Goal: Transaction & Acquisition: Download file/media

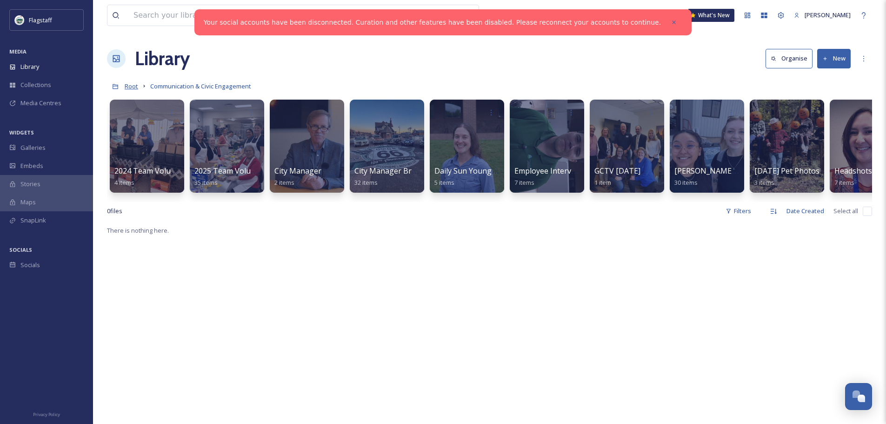
click at [128, 87] on span "Root" at bounding box center [131, 86] width 13 height 8
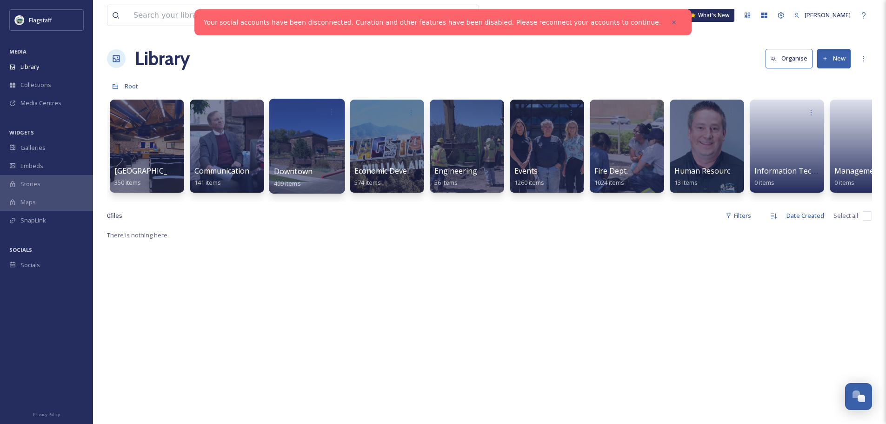
click at [328, 151] on div at bounding box center [307, 146] width 76 height 95
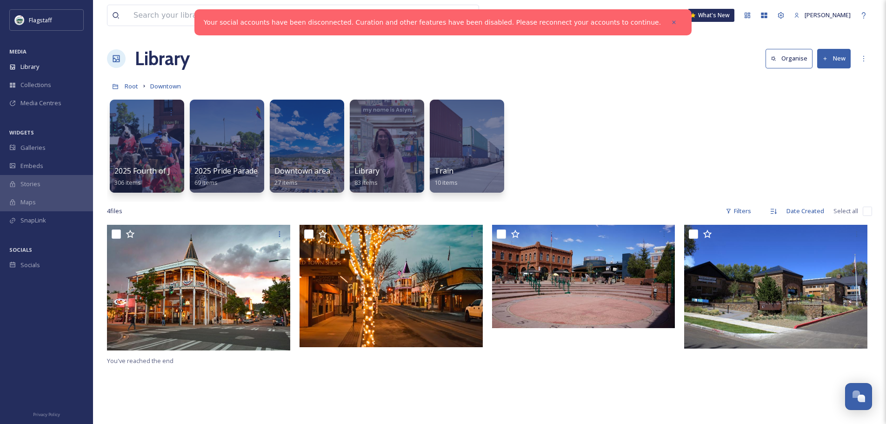
click at [379, 155] on div at bounding box center [387, 146] width 74 height 93
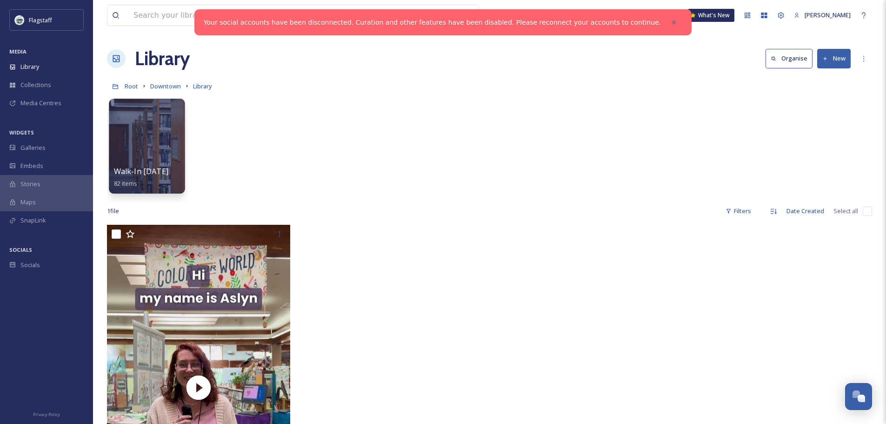
click at [155, 154] on div at bounding box center [147, 146] width 76 height 95
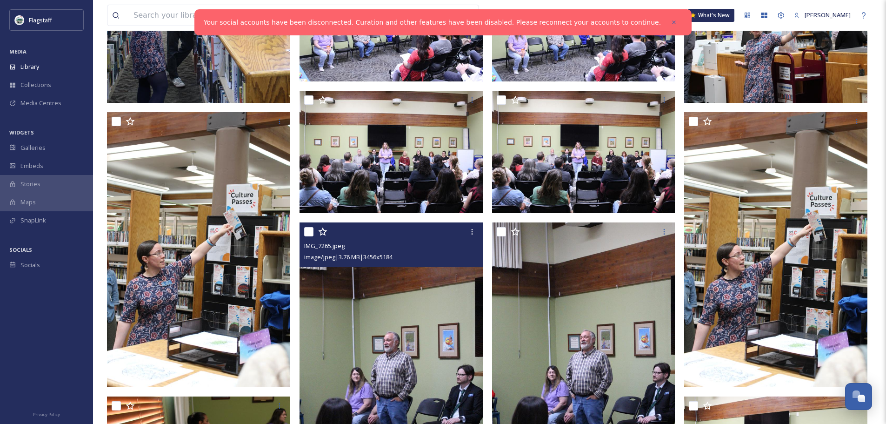
scroll to position [976, 0]
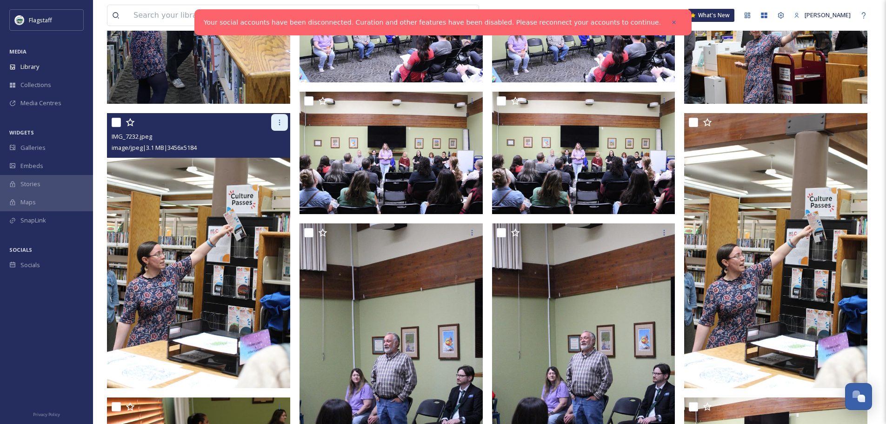
click at [272, 123] on div at bounding box center [279, 122] width 17 height 17
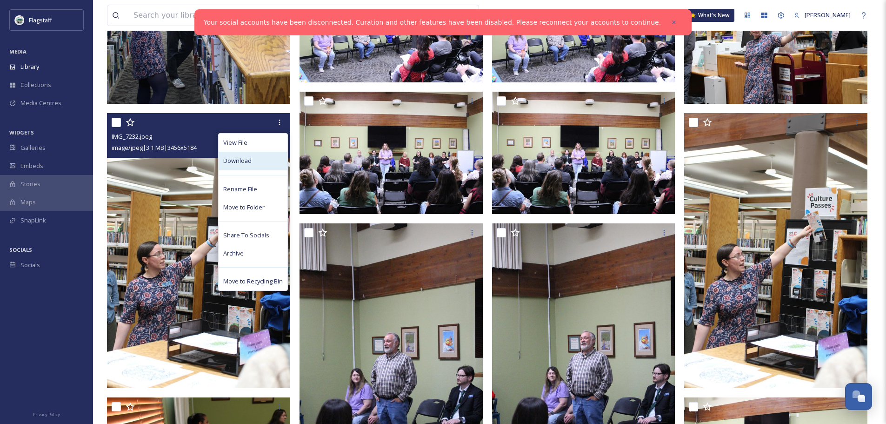
click at [245, 163] on span "Download" at bounding box center [237, 160] width 28 height 9
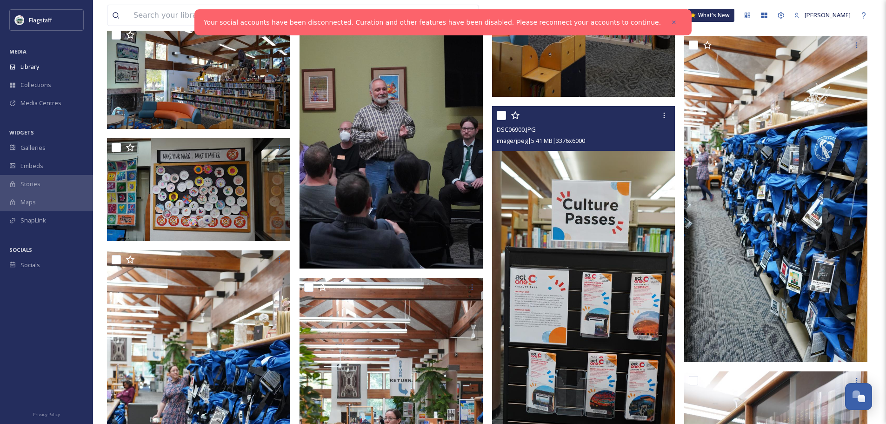
scroll to position [2418, 0]
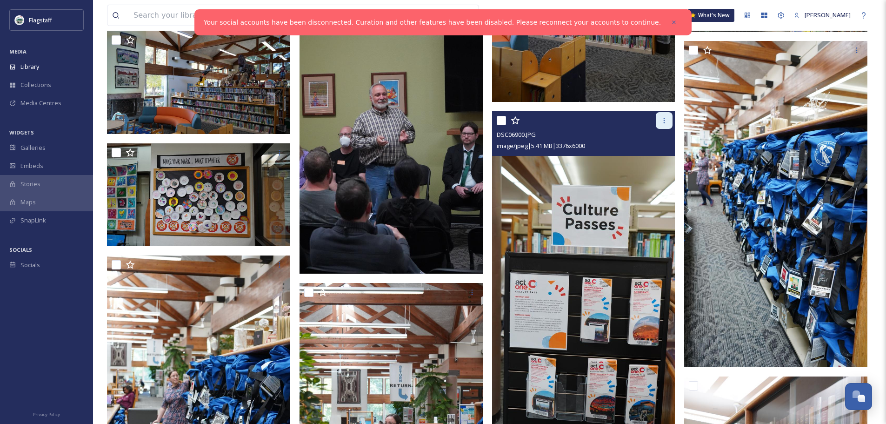
click at [662, 122] on icon at bounding box center [663, 120] width 7 height 7
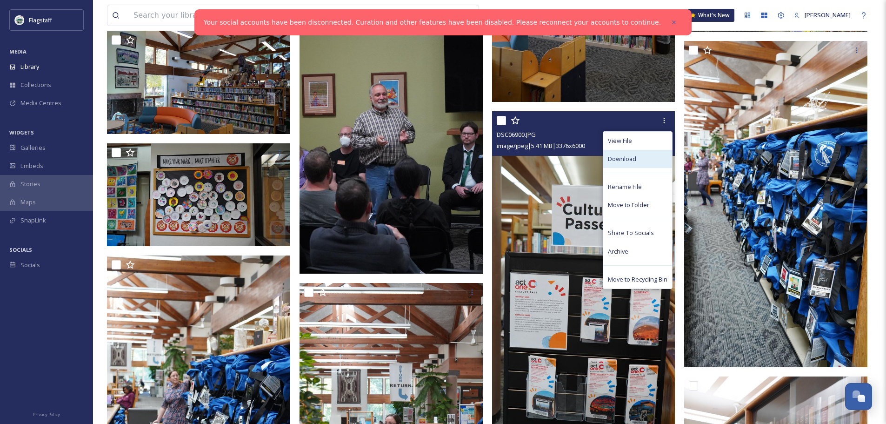
click at [640, 159] on div "Download" at bounding box center [637, 159] width 69 height 18
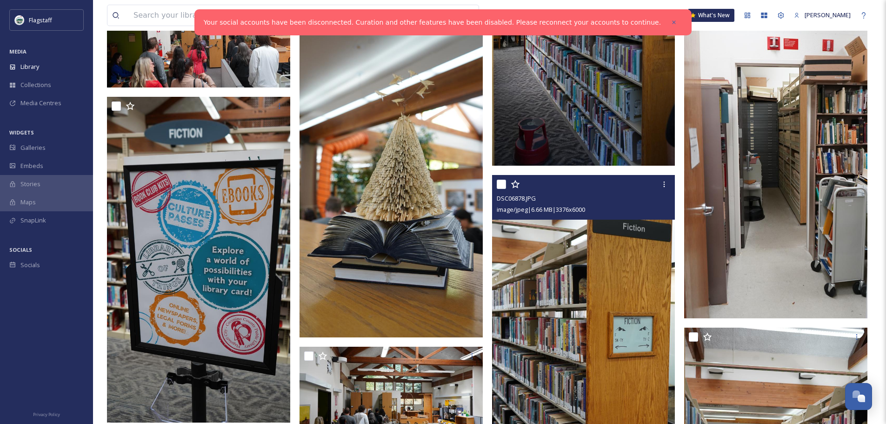
scroll to position [3487, 0]
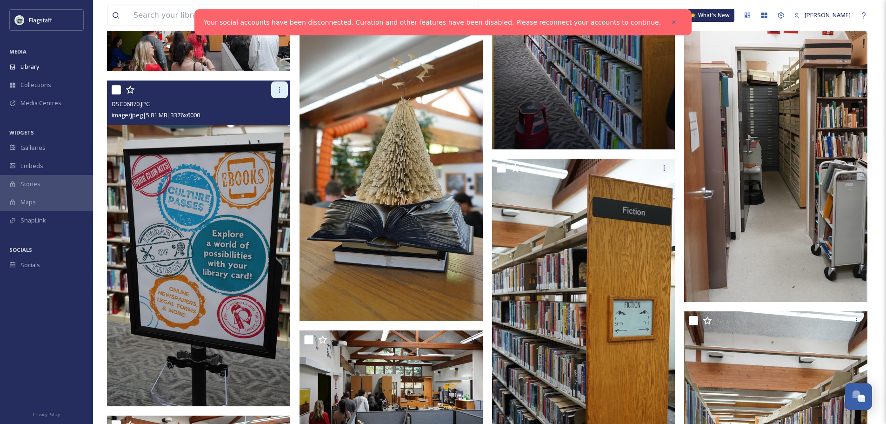
click at [282, 91] on icon at bounding box center [279, 89] width 7 height 7
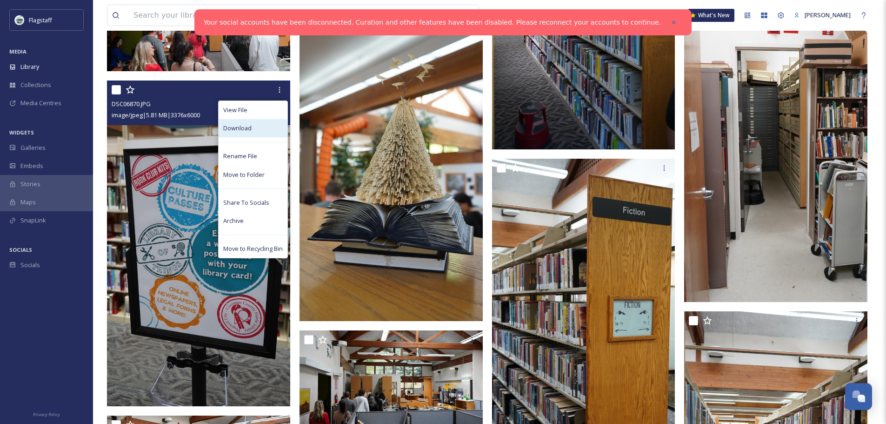
click at [271, 130] on div "Download" at bounding box center [253, 128] width 69 height 18
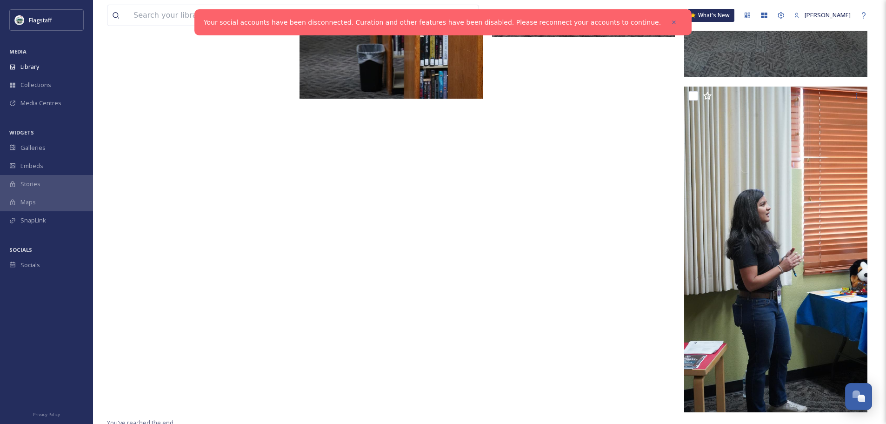
scroll to position [4386, 0]
